Goal: Information Seeking & Learning: Understand process/instructions

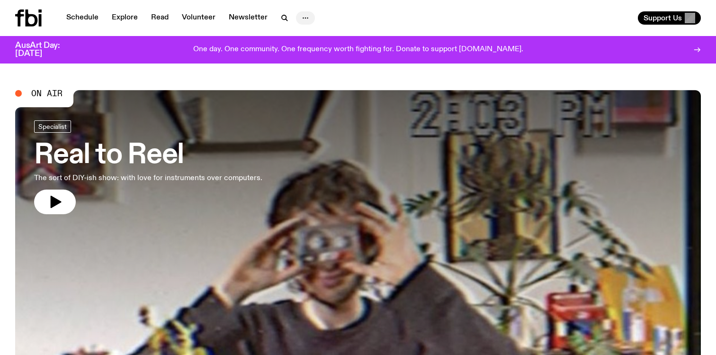
click at [303, 13] on icon "button" at bounding box center [305, 17] width 11 height 11
click at [306, 49] on link "Contact" at bounding box center [305, 53] width 47 height 13
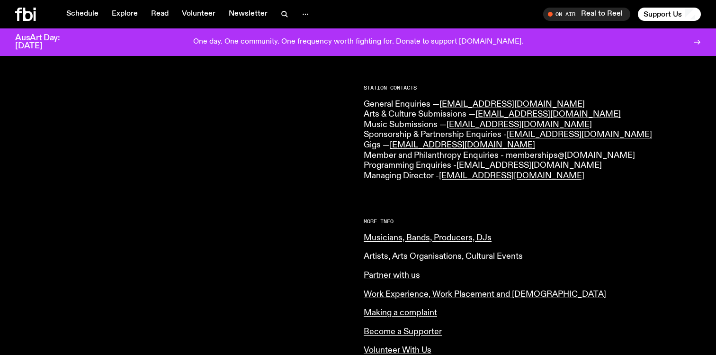
scroll to position [232, 0]
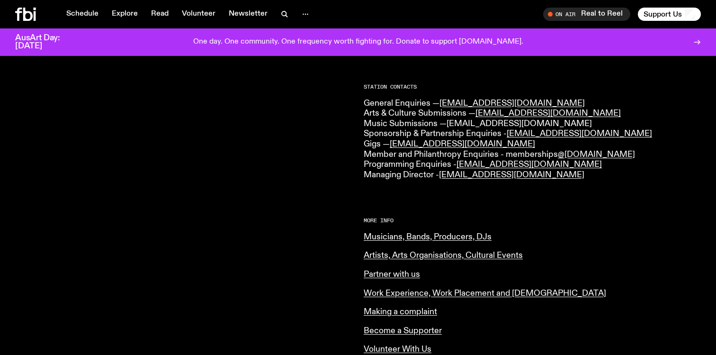
click at [484, 123] on link "[EMAIL_ADDRESS][DOMAIN_NAME]" at bounding box center [519, 123] width 145 height 9
click at [525, 194] on div "CONTACT US Office Hours: Tue-Fri, 10am-6pm Text the Studio — 0435 123 945 Gener…" at bounding box center [532, 178] width 337 height 555
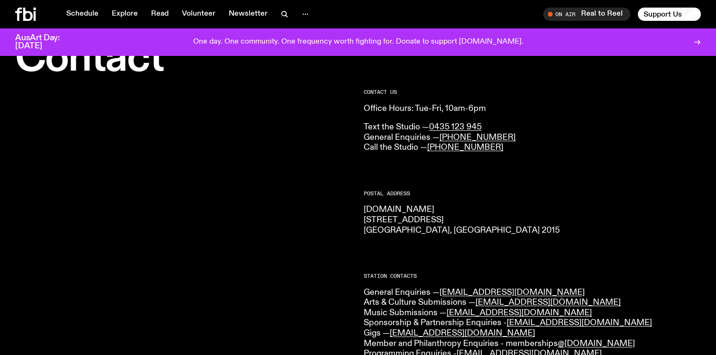
scroll to position [27, 0]
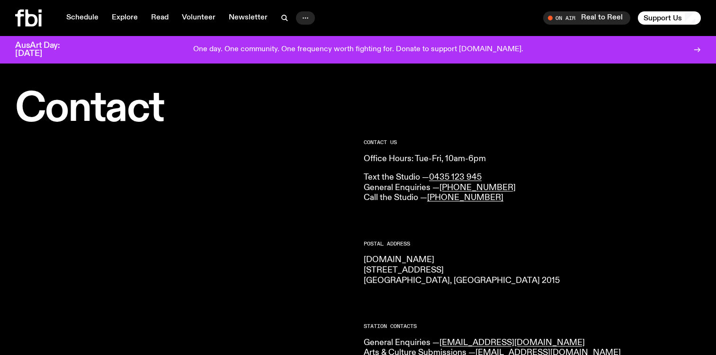
click at [305, 17] on icon "button" at bounding box center [305, 17] width 11 height 11
click at [305, 29] on nav "About Us Contact" at bounding box center [305, 45] width 53 height 35
click at [305, 36] on link "About Us" at bounding box center [305, 37] width 47 height 13
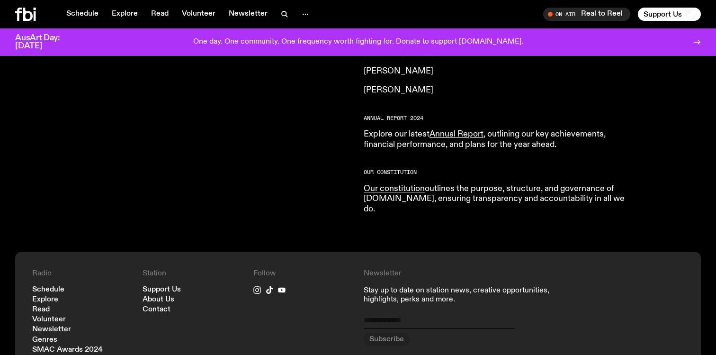
scroll to position [938, 0]
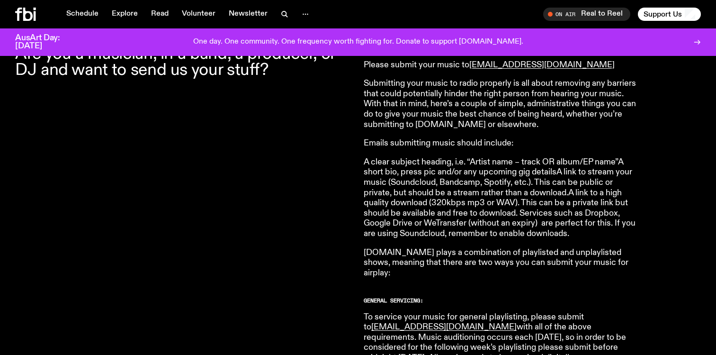
scroll to position [360, 0]
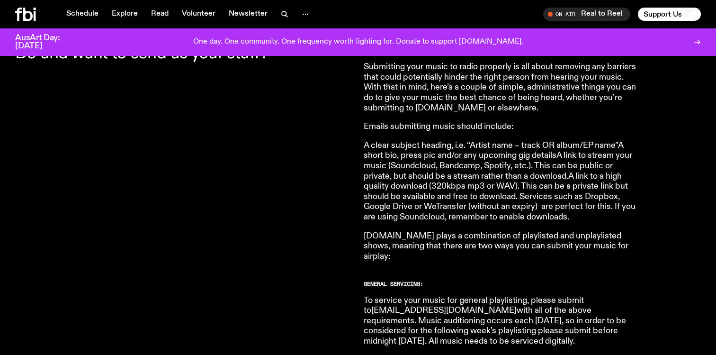
click at [484, 233] on p "fbi.radio plays a combination of playlisted and unplaylisted shows, meaning tha…" at bounding box center [500, 246] width 273 height 31
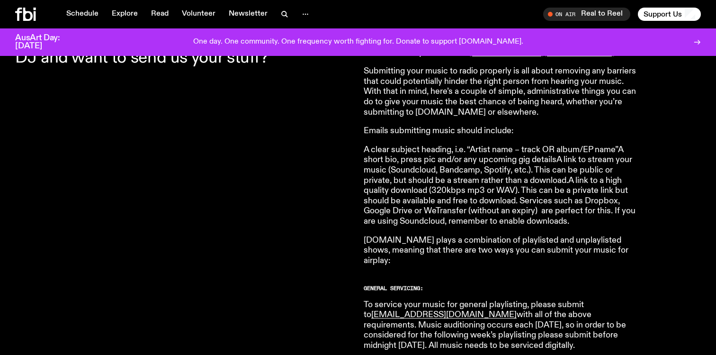
scroll to position [358, 0]
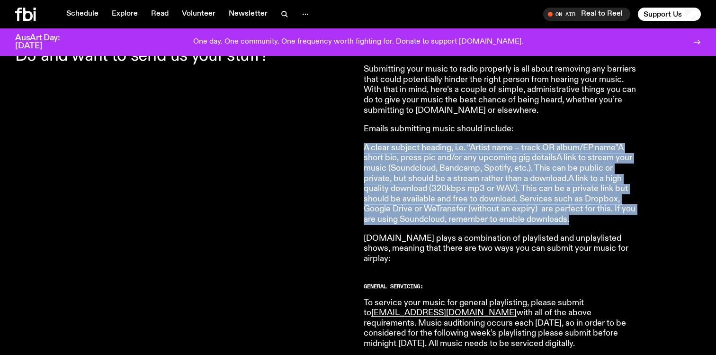
drag, startPoint x: 362, startPoint y: 146, endPoint x: 575, endPoint y: 218, distance: 224.3
copy p "A clear subject heading, i.e. “Artist name – track OR album/EP name”A short bio…"
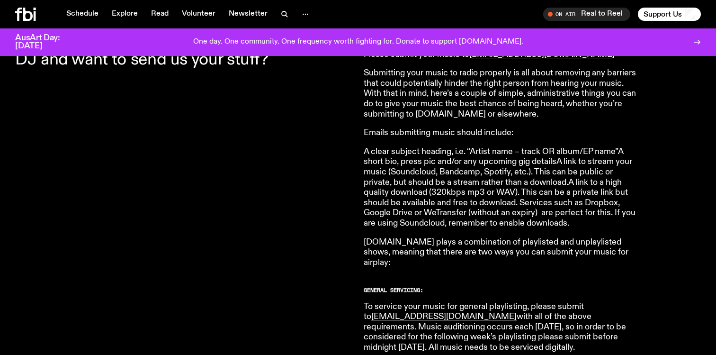
scroll to position [355, 0]
